Goal: Check status: Check status

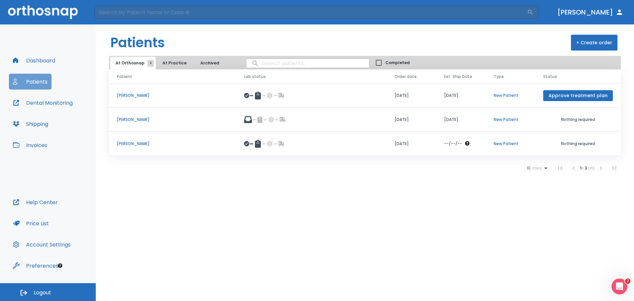
click at [44, 83] on button "Patients" at bounding box center [30, 82] width 43 height 16
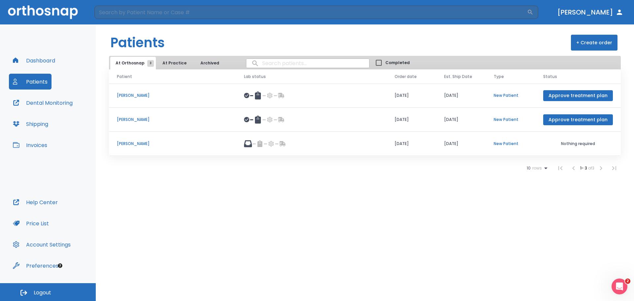
click at [143, 121] on p "[PERSON_NAME]" at bounding box center [172, 120] width 111 height 6
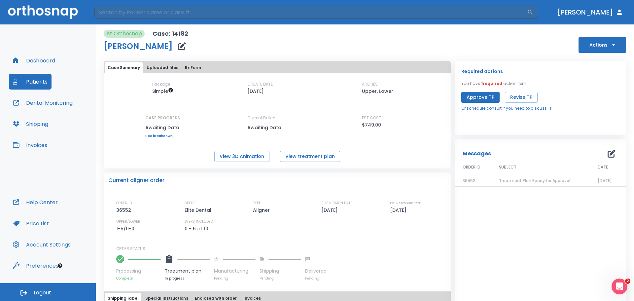
click at [290, 162] on div "Case Summary Uploaded files Rx Form Package Simple CREATE DATE 09/12/25 ARCHES …" at bounding box center [277, 115] width 347 height 108
click at [293, 159] on button "View treatment plan" at bounding box center [310, 156] width 60 height 11
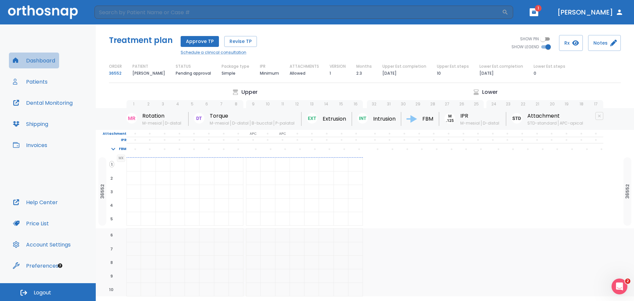
click at [33, 59] on button "Dashboard" at bounding box center [34, 61] width 50 height 16
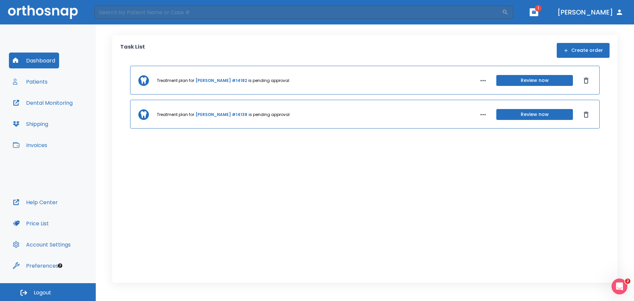
click at [216, 83] on link "[PERSON_NAME] #14182" at bounding box center [222, 81] width 52 height 6
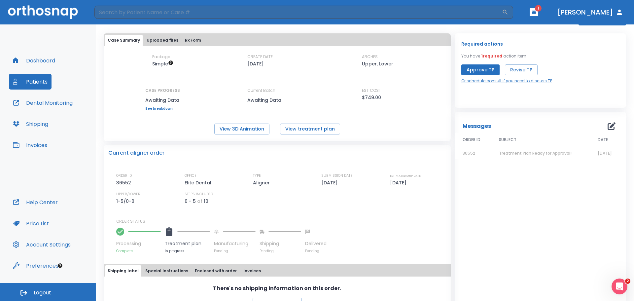
scroll to position [44, 0]
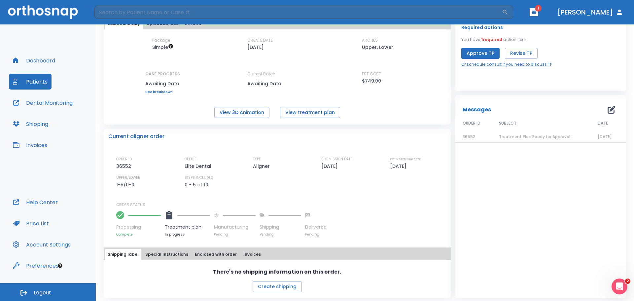
click at [457, 213] on div "Messages ORDER ID SUBJECT DATE 36552 Treatment Plan Ready for Approval! 09/15/25" at bounding box center [540, 196] width 171 height 203
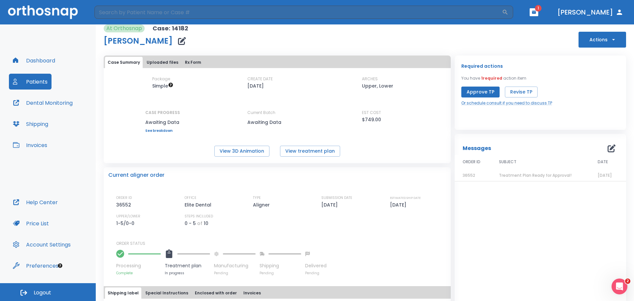
scroll to position [0, 0]
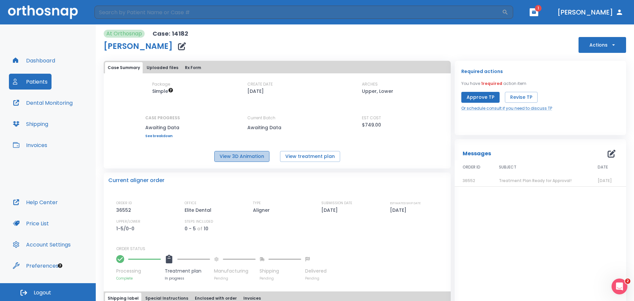
click at [243, 158] on button "View 3D Animation" at bounding box center [241, 156] width 55 height 11
click at [351, 187] on div "Current aligner order ORDER ID 36552 OFFICE Elite Dental TYPE Aligner SUBMISSIO…" at bounding box center [277, 226] width 347 height 108
click at [285, 159] on button "View treatment plan" at bounding box center [310, 156] width 60 height 11
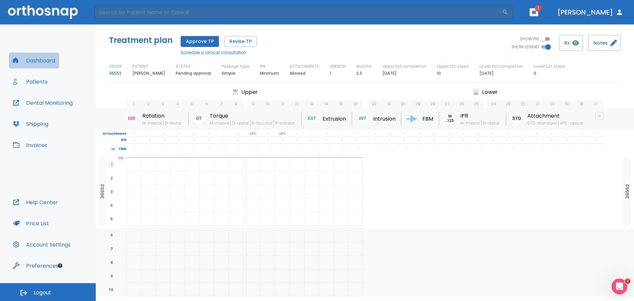
click at [47, 66] on button "Dashboard" at bounding box center [34, 61] width 50 height 16
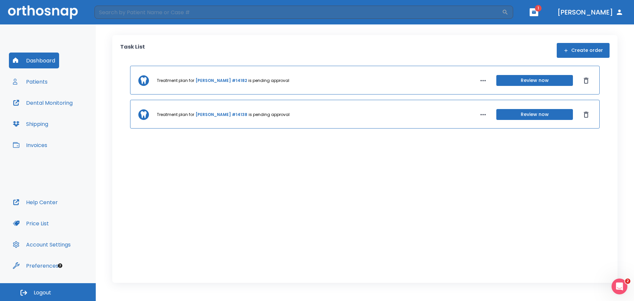
click at [235, 82] on link "[PERSON_NAME] #14182" at bounding box center [222, 81] width 52 height 6
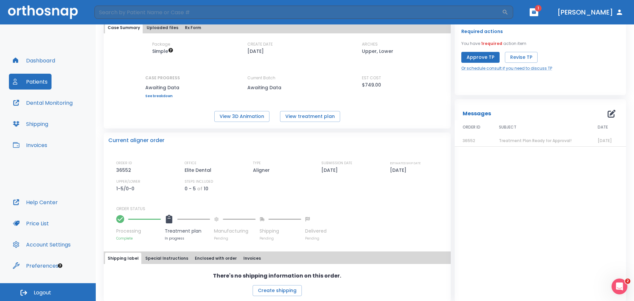
scroll to position [46, 0]
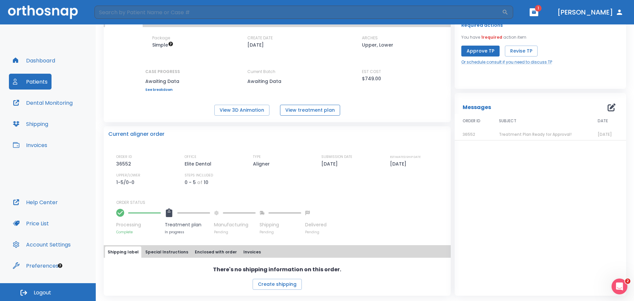
click at [291, 115] on button "View treatment plan" at bounding box center [310, 110] width 60 height 11
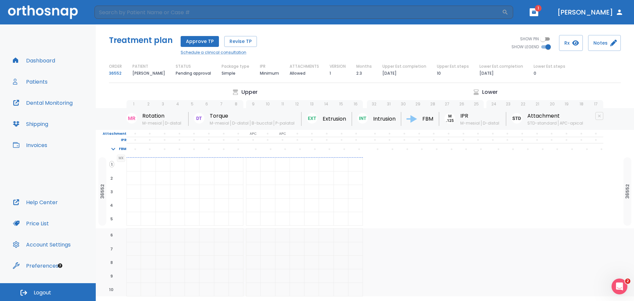
click at [39, 222] on button "Price List" at bounding box center [31, 223] width 44 height 16
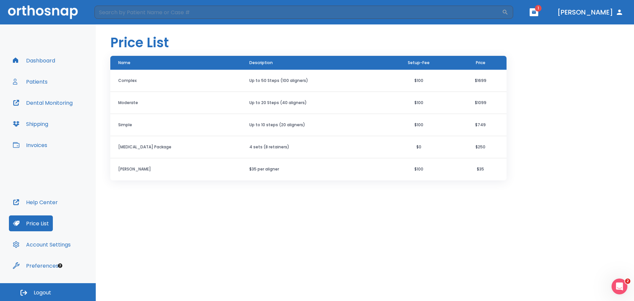
click at [51, 64] on button "Dashboard" at bounding box center [34, 61] width 50 height 16
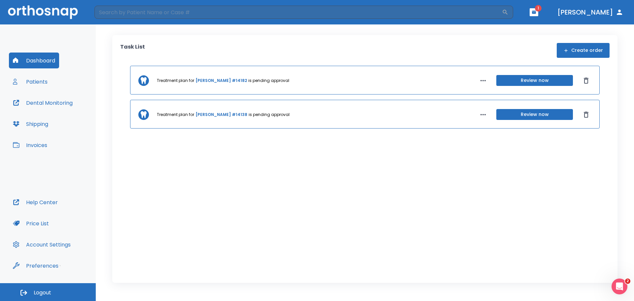
click at [220, 81] on link "[PERSON_NAME] #14182" at bounding box center [222, 81] width 52 height 6
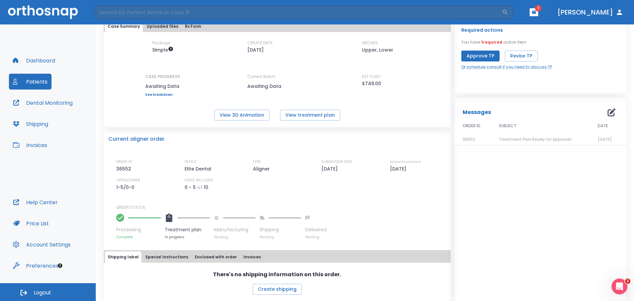
scroll to position [46, 0]
